Goal: Communication & Community: Connect with others

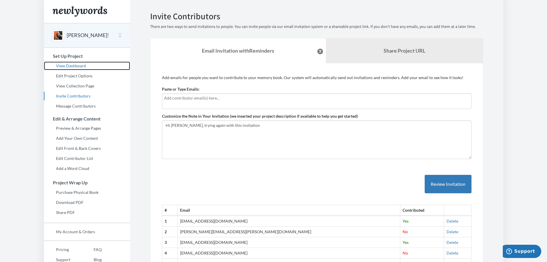
click at [73, 65] on link "View Dashboard" at bounding box center [87, 65] width 86 height 9
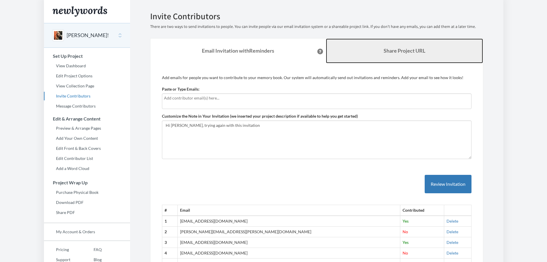
click at [401, 49] on b "Share Project URL" at bounding box center [405, 50] width 42 height 6
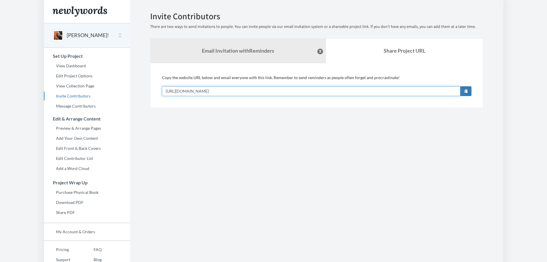
drag, startPoint x: 239, startPoint y: 91, endPoint x: 149, endPoint y: 93, distance: 90.5
click at [149, 93] on div "Emails have been sent! Invite Contributors There are two ways to send invitatio…" at bounding box center [317, 59] width 342 height 96
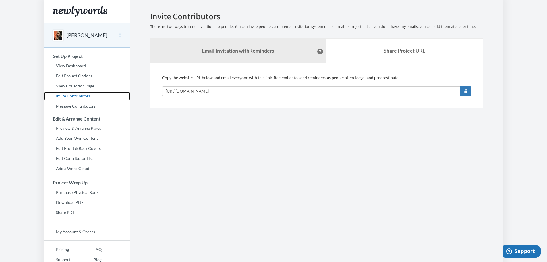
click at [74, 95] on link "Invite Contributors" at bounding box center [87, 96] width 86 height 9
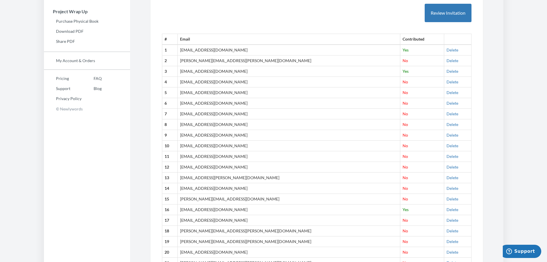
scroll to position [171, 0]
drag, startPoint x: 235, startPoint y: 59, endPoint x: 189, endPoint y: 61, distance: 45.7
click at [189, 61] on td "[PERSON_NAME][EMAIL_ADDRESS][PERSON_NAME][DOMAIN_NAME]" at bounding box center [288, 60] width 223 height 11
copy td "[PERSON_NAME][EMAIL_ADDRESS][PERSON_NAME][DOMAIN_NAME]"
drag, startPoint x: 236, startPoint y: 136, endPoint x: 189, endPoint y: 135, distance: 46.5
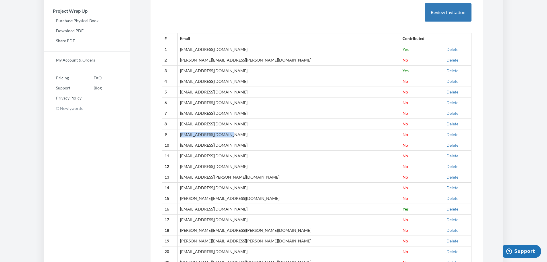
click at [189, 135] on td "[EMAIL_ADDRESS][DOMAIN_NAME]" at bounding box center [288, 134] width 223 height 11
copy td "[EMAIL_ADDRESS][DOMAIN_NAME]"
drag, startPoint x: 237, startPoint y: 144, endPoint x: 186, endPoint y: 146, distance: 51.4
click at [186, 146] on tr "10 stewartjarmon@gmail.com No Delete" at bounding box center [316, 145] width 309 height 11
copy tr "[EMAIL_ADDRESS][DOMAIN_NAME]"
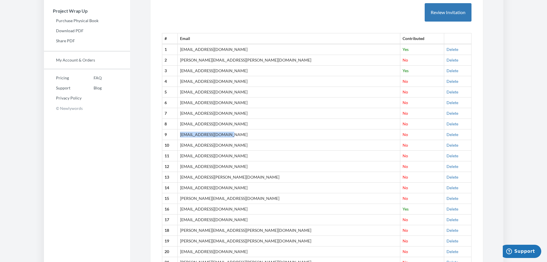
drag, startPoint x: 228, startPoint y: 156, endPoint x: 171, endPoint y: 157, distance: 56.6
click at [173, 156] on tr "11 pfdentler@gmail.com No Delete" at bounding box center [316, 155] width 309 height 11
copy tr "[EMAIL_ADDRESS][DOMAIN_NAME]"
drag, startPoint x: 241, startPoint y: 167, endPoint x: 187, endPoint y: 167, distance: 54.3
click at [187, 167] on tr "12 rachelquinngriffin@gmail.com No Delete" at bounding box center [316, 166] width 309 height 11
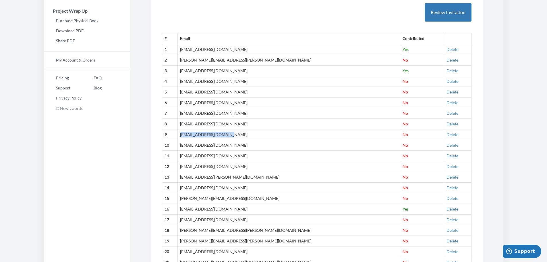
copy tr "[EMAIL_ADDRESS][DOMAIN_NAME]"
drag, startPoint x: 236, startPoint y: 177, endPoint x: 188, endPoint y: 176, distance: 47.4
click at [189, 177] on td "[EMAIL_ADDRESS][PERSON_NAME][DOMAIN_NAME]" at bounding box center [288, 177] width 223 height 11
copy td "[EMAIL_ADDRESS][PERSON_NAME][DOMAIN_NAME]"
drag, startPoint x: 238, startPoint y: 189, endPoint x: 188, endPoint y: 189, distance: 50.0
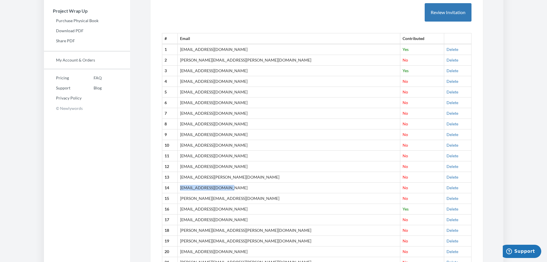
click at [188, 189] on td "[EMAIL_ADDRESS][DOMAIN_NAME]" at bounding box center [288, 187] width 223 height 11
copy td "[EMAIL_ADDRESS][DOMAIN_NAME]"
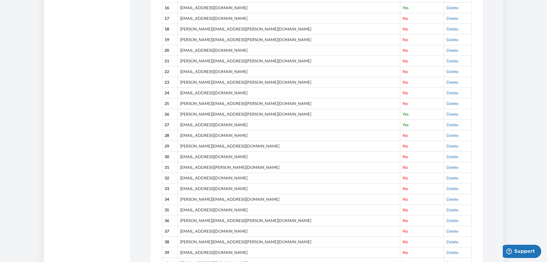
scroll to position [401, 0]
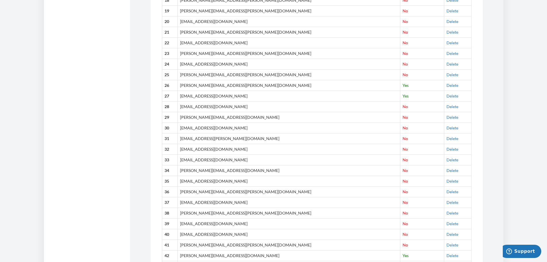
click at [238, 105] on td "[EMAIL_ADDRESS][DOMAIN_NAME]" at bounding box center [288, 106] width 223 height 11
drag, startPoint x: 240, startPoint y: 106, endPoint x: 191, endPoint y: 107, distance: 49.1
click at [191, 107] on td "[EMAIL_ADDRESS][DOMAIN_NAME]" at bounding box center [288, 106] width 223 height 11
copy td "[EMAIL_ADDRESS][DOMAIN_NAME]"
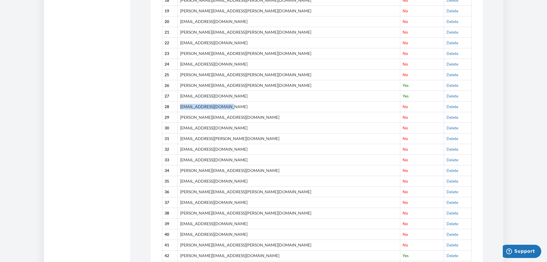
drag, startPoint x: 243, startPoint y: 116, endPoint x: 187, endPoint y: 117, distance: 55.7
click at [187, 117] on tr "29 david.langdon82@gmail.com No Delete" at bounding box center [316, 117] width 309 height 11
copy tr "[PERSON_NAME][EMAIL_ADDRESS][DOMAIN_NAME]"
drag, startPoint x: 240, startPoint y: 127, endPoint x: 241, endPoint y: 133, distance: 5.8
click at [200, 129] on td "[EMAIL_ADDRESS][DOMAIN_NAME]" at bounding box center [288, 127] width 223 height 11
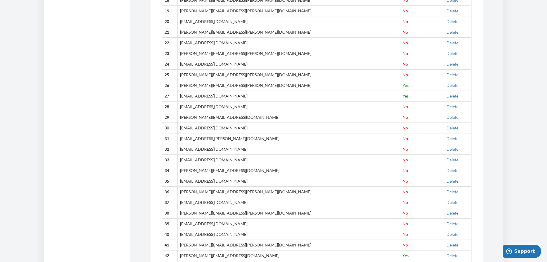
click at [242, 137] on td "[EMAIL_ADDRESS][PERSON_NAME][DOMAIN_NAME]" at bounding box center [288, 138] width 223 height 11
drag, startPoint x: 236, startPoint y: 138, endPoint x: 190, endPoint y: 139, distance: 45.9
click at [190, 139] on td "[EMAIL_ADDRESS][PERSON_NAME][DOMAIN_NAME]" at bounding box center [288, 138] width 223 height 11
copy td "[EMAIL_ADDRESS][PERSON_NAME][DOMAIN_NAME]"
drag, startPoint x: 241, startPoint y: 148, endPoint x: 189, endPoint y: 148, distance: 51.1
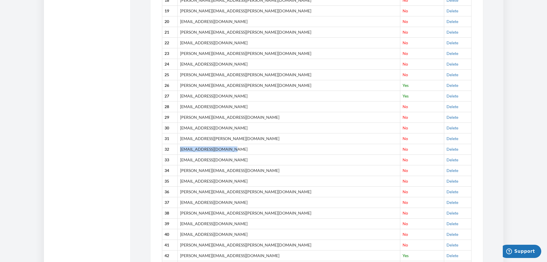
click at [189, 148] on td "[EMAIL_ADDRESS][DOMAIN_NAME]" at bounding box center [288, 149] width 223 height 11
drag, startPoint x: 227, startPoint y: 159, endPoint x: 183, endPoint y: 161, distance: 43.4
click at [183, 161] on tr "33 swsaz79@gmail.com No Delete" at bounding box center [316, 159] width 309 height 11
drag, startPoint x: 235, startPoint y: 171, endPoint x: 187, endPoint y: 171, distance: 47.9
click at [187, 171] on td "[PERSON_NAME][EMAIL_ADDRESS][DOMAIN_NAME]" at bounding box center [288, 170] width 223 height 11
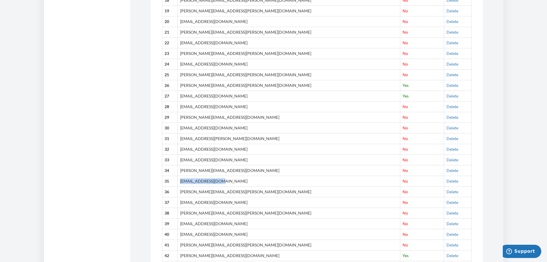
drag, startPoint x: 227, startPoint y: 182, endPoint x: 189, endPoint y: 182, distance: 38.2
click at [189, 182] on td "[EMAIL_ADDRESS][DOMAIN_NAME]" at bounding box center [288, 180] width 223 height 11
drag, startPoint x: 215, startPoint y: 201, endPoint x: 186, endPoint y: 201, distance: 28.7
click at [186, 201] on tr "37 liz.schapman@gmail.com No Delete" at bounding box center [316, 202] width 309 height 11
drag, startPoint x: 231, startPoint y: 223, endPoint x: 179, endPoint y: 223, distance: 52.0
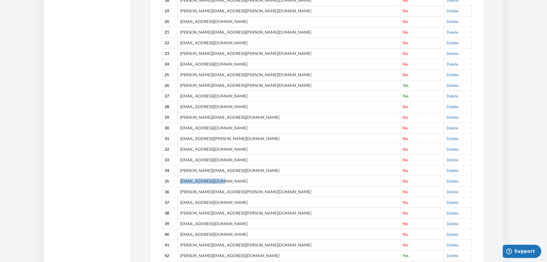
click at [184, 223] on tr "39 seoldmixon@gmail.com No Delete" at bounding box center [316, 223] width 309 height 11
drag, startPoint x: 238, startPoint y: 234, endPoint x: 185, endPoint y: 234, distance: 53.1
click at [184, 235] on tr "40 jamesclangdon@gmail.com No Delete" at bounding box center [316, 234] width 309 height 11
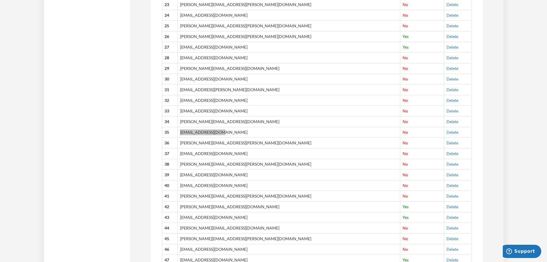
scroll to position [458, 0]
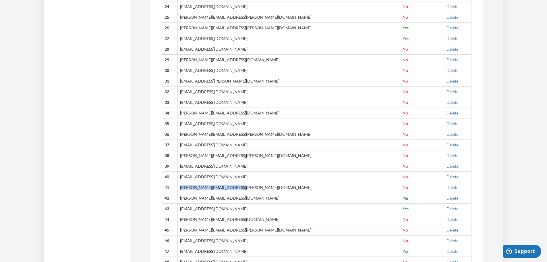
drag, startPoint x: 243, startPoint y: 188, endPoint x: 188, endPoint y: 187, distance: 54.8
click at [189, 188] on td "[PERSON_NAME][EMAIL_ADDRESS][PERSON_NAME][DOMAIN_NAME]" at bounding box center [288, 187] width 223 height 11
drag, startPoint x: 243, startPoint y: 220, endPoint x: 183, endPoint y: 220, distance: 60.6
click at [183, 220] on tr "44 elizabeth.a.stone8@gmail.com No Delete" at bounding box center [316, 219] width 309 height 11
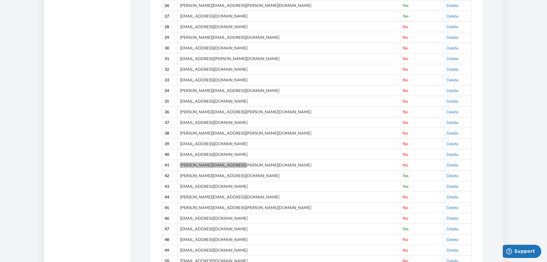
scroll to position [516, 0]
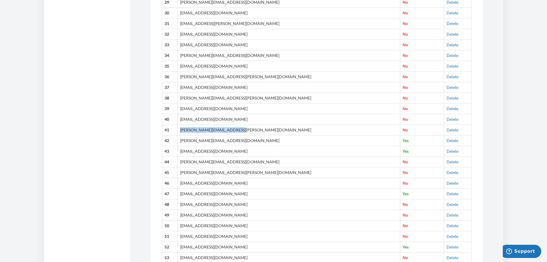
drag, startPoint x: 237, startPoint y: 173, endPoint x: 185, endPoint y: 174, distance: 52.6
click at [185, 174] on tr "45 nelson.emily.h@gmail.com No Delete" at bounding box center [316, 172] width 309 height 11
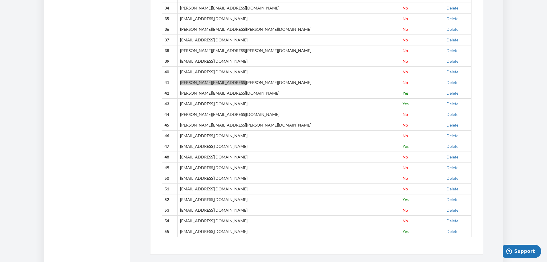
scroll to position [573, 0]
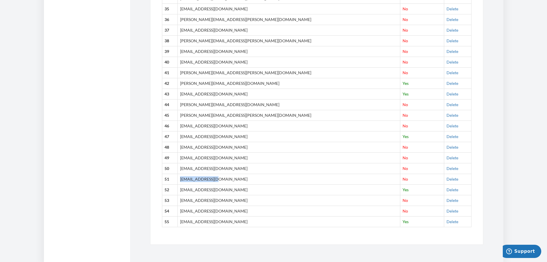
drag, startPoint x: 227, startPoint y: 178, endPoint x: 187, endPoint y: 179, distance: 39.9
click at [187, 179] on td "[EMAIL_ADDRESS][DOMAIN_NAME]" at bounding box center [288, 178] width 223 height 11
drag, startPoint x: 248, startPoint y: 210, endPoint x: 187, endPoint y: 210, distance: 60.9
click at [187, 210] on tr "54 kellyleonardatchison@gmail.com No Delete" at bounding box center [316, 210] width 309 height 11
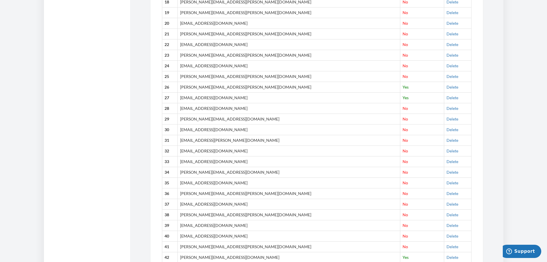
scroll to position [458, 0]
